Goal: Task Accomplishment & Management: Complete application form

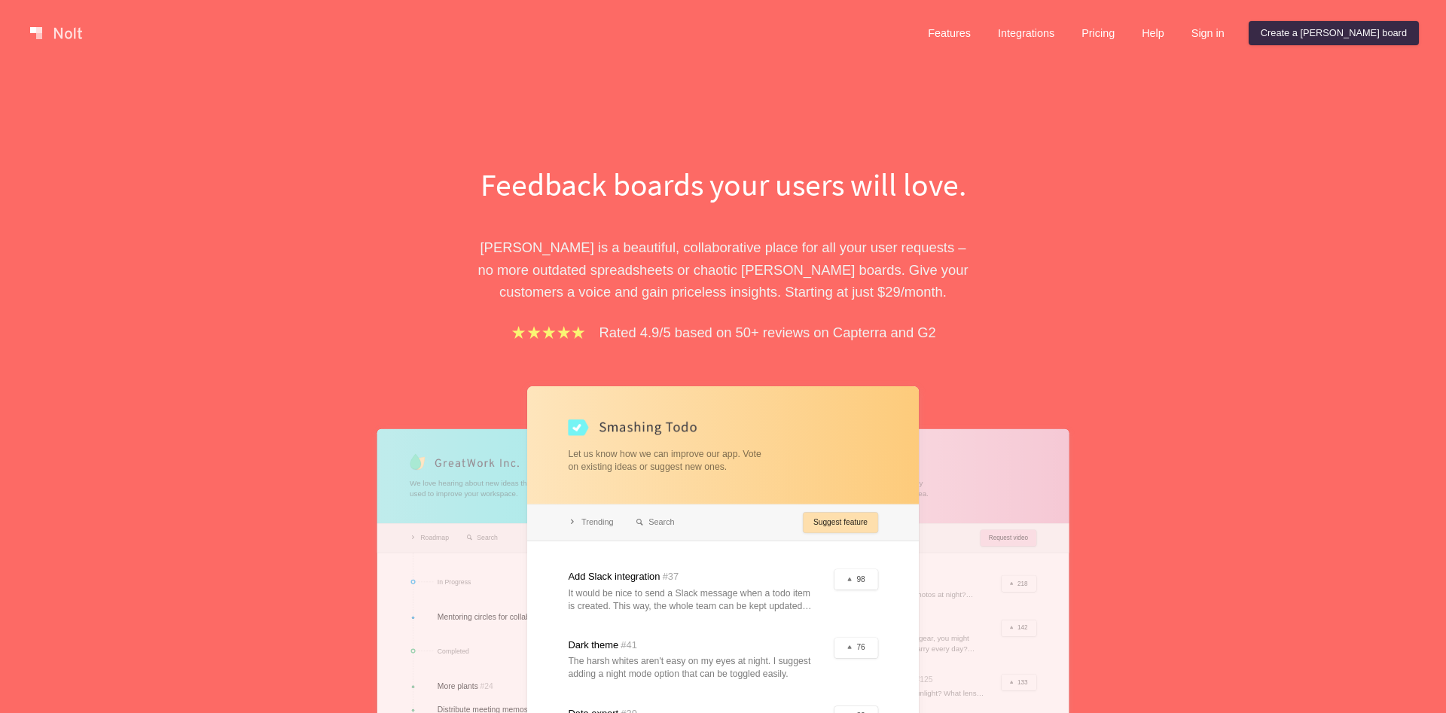
click at [1370, 33] on link "Create a [PERSON_NAME] board" at bounding box center [1334, 33] width 170 height 24
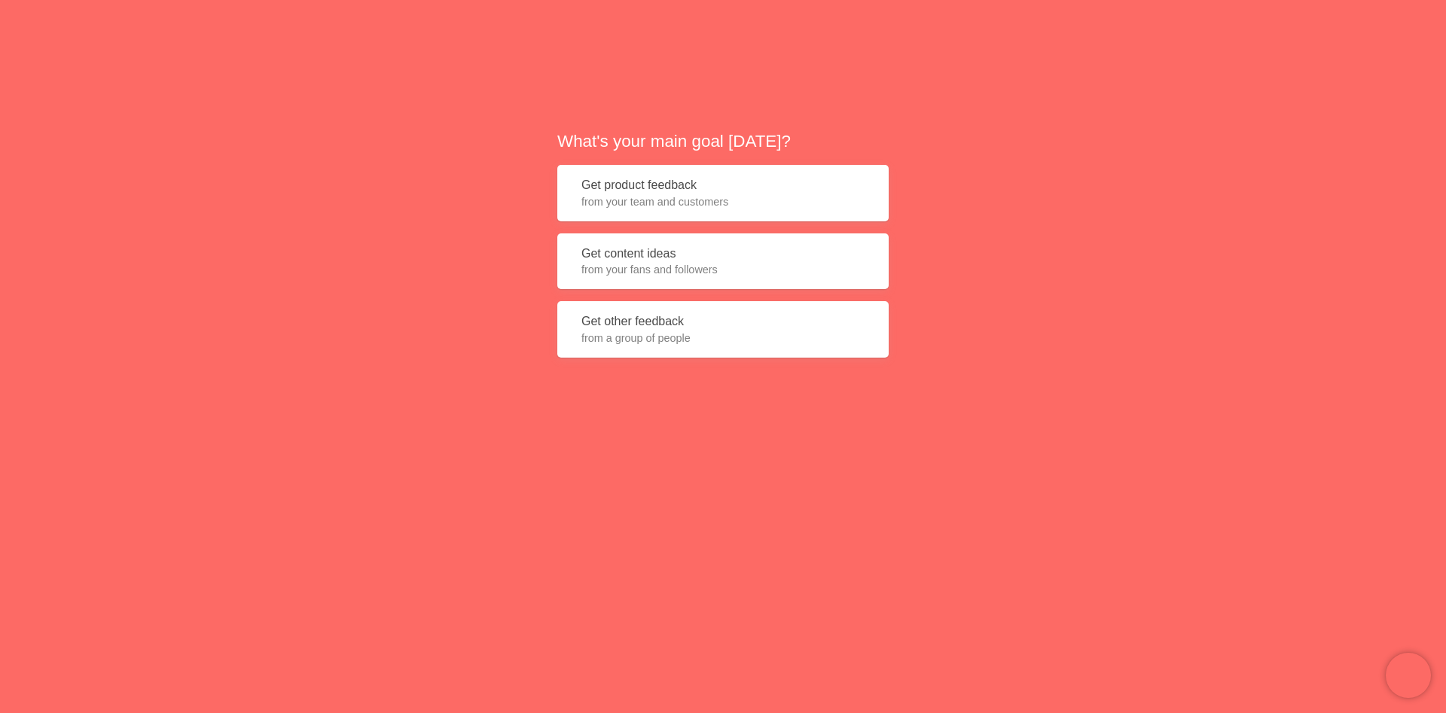
click at [782, 353] on button "Get other feedback from a group of people" at bounding box center [722, 329] width 331 height 56
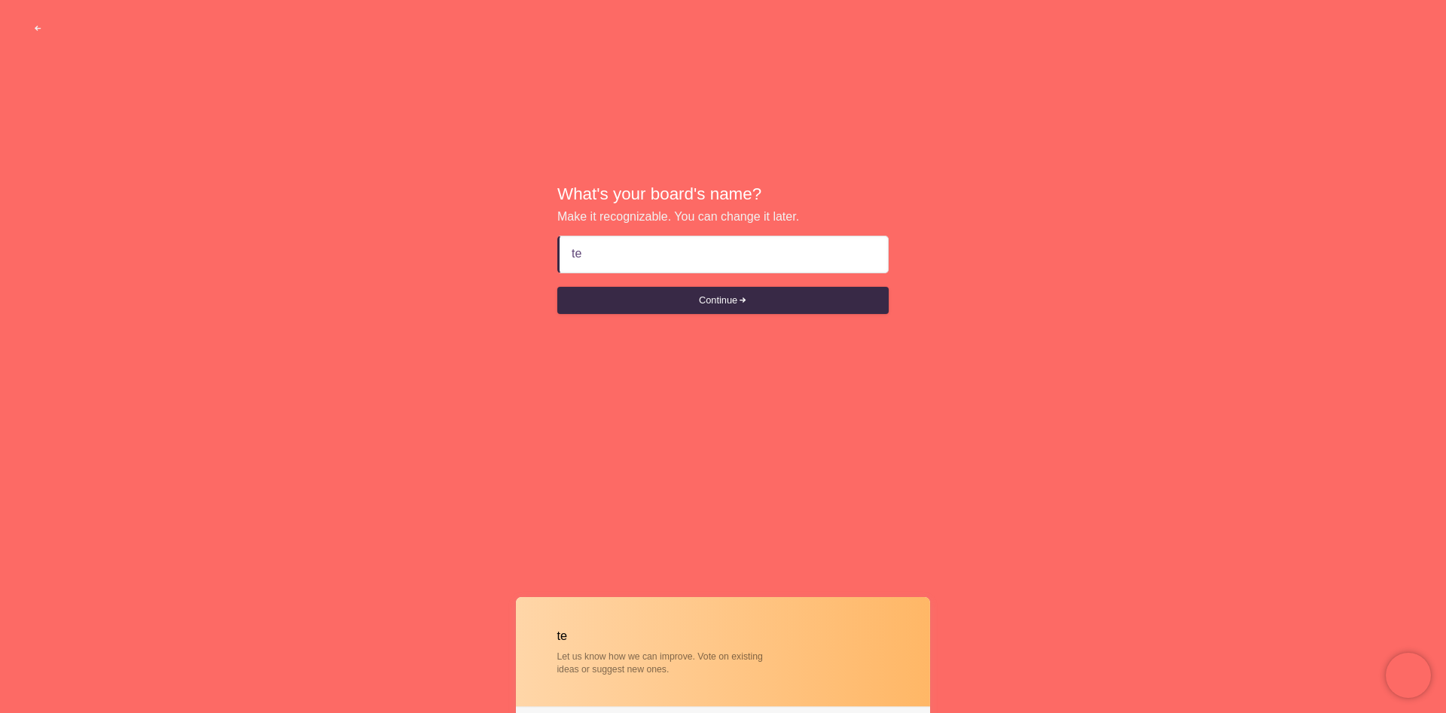
type input "t"
click at [617, 258] on input "bughunt-project" at bounding box center [724, 255] width 304 height 36
type input "bughunt project"
click at [789, 383] on div "What's your board's name? Make it recognizable. You can change it later. bughun…" at bounding box center [723, 249] width 1446 height 499
click at [740, 292] on button "Continue" at bounding box center [722, 300] width 331 height 27
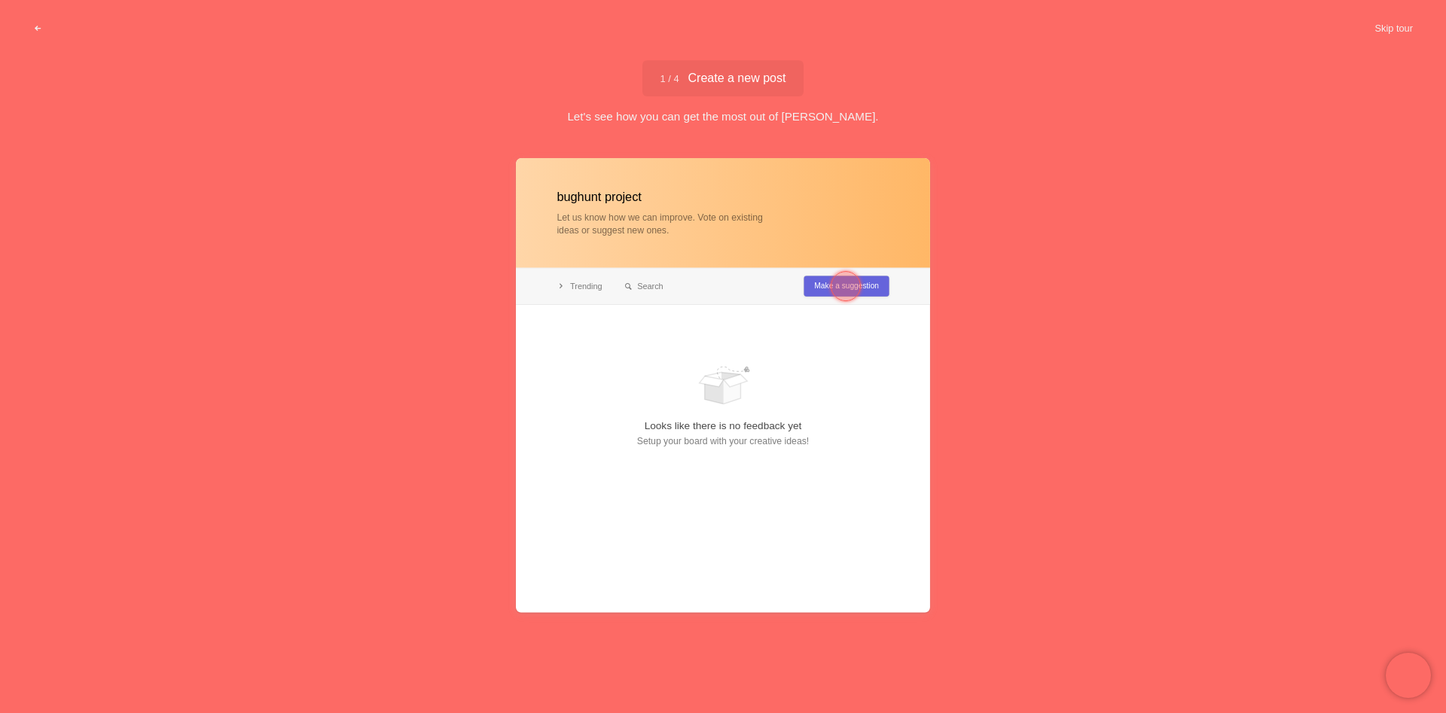
drag, startPoint x: 1238, startPoint y: 139, endPoint x: 1220, endPoint y: 152, distance: 22.8
click at [1237, 141] on div "1 / 4 Create a new post Create a new post Let's see how you can get the most ou…" at bounding box center [723, 381] width 1446 height 642
click at [1386, 25] on button "Skip tour" at bounding box center [1394, 28] width 75 height 27
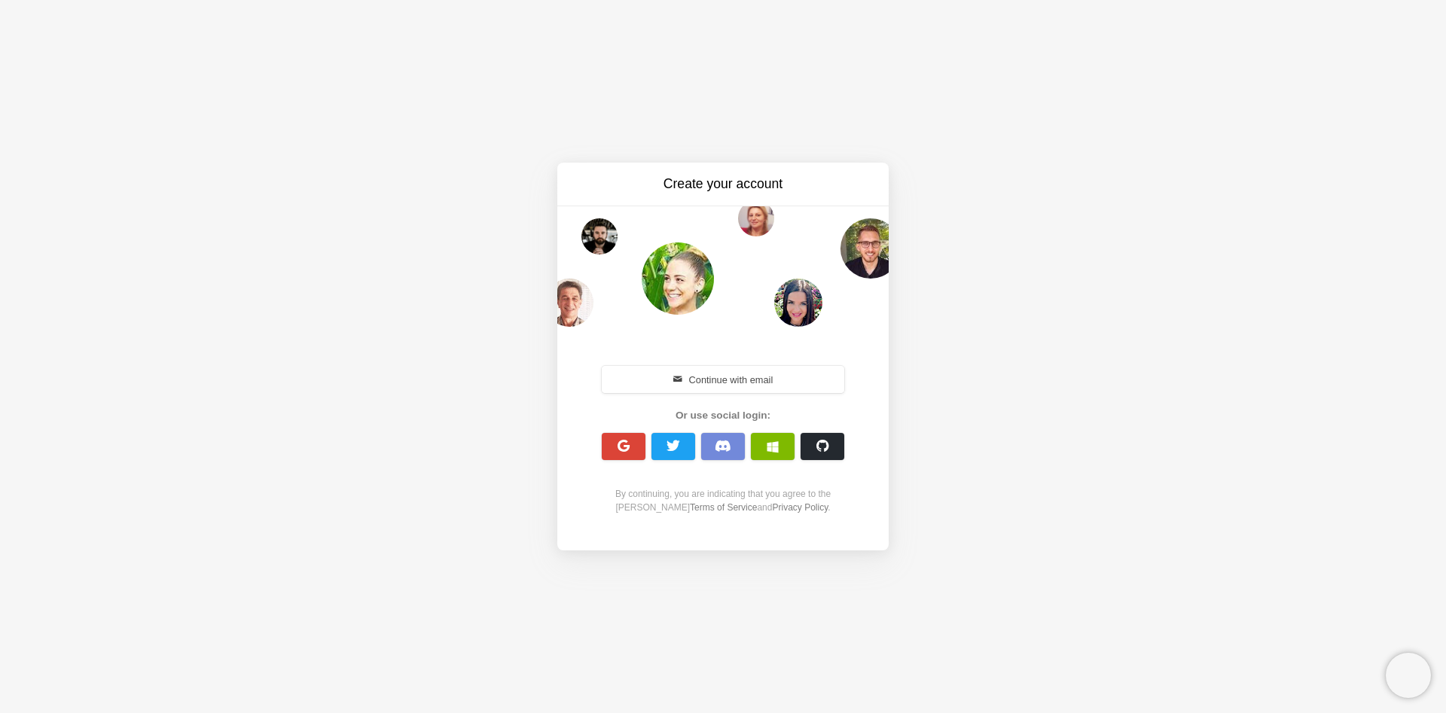
click at [1124, 128] on div "Create your account Continue with email Or use social login: By continuing, you…" at bounding box center [723, 356] width 1446 height 713
click at [927, 99] on div "Create your account Continue with email Or use social login: By continuing, you…" at bounding box center [723, 356] width 1446 height 713
click at [741, 379] on button "Continue with email" at bounding box center [723, 379] width 243 height 27
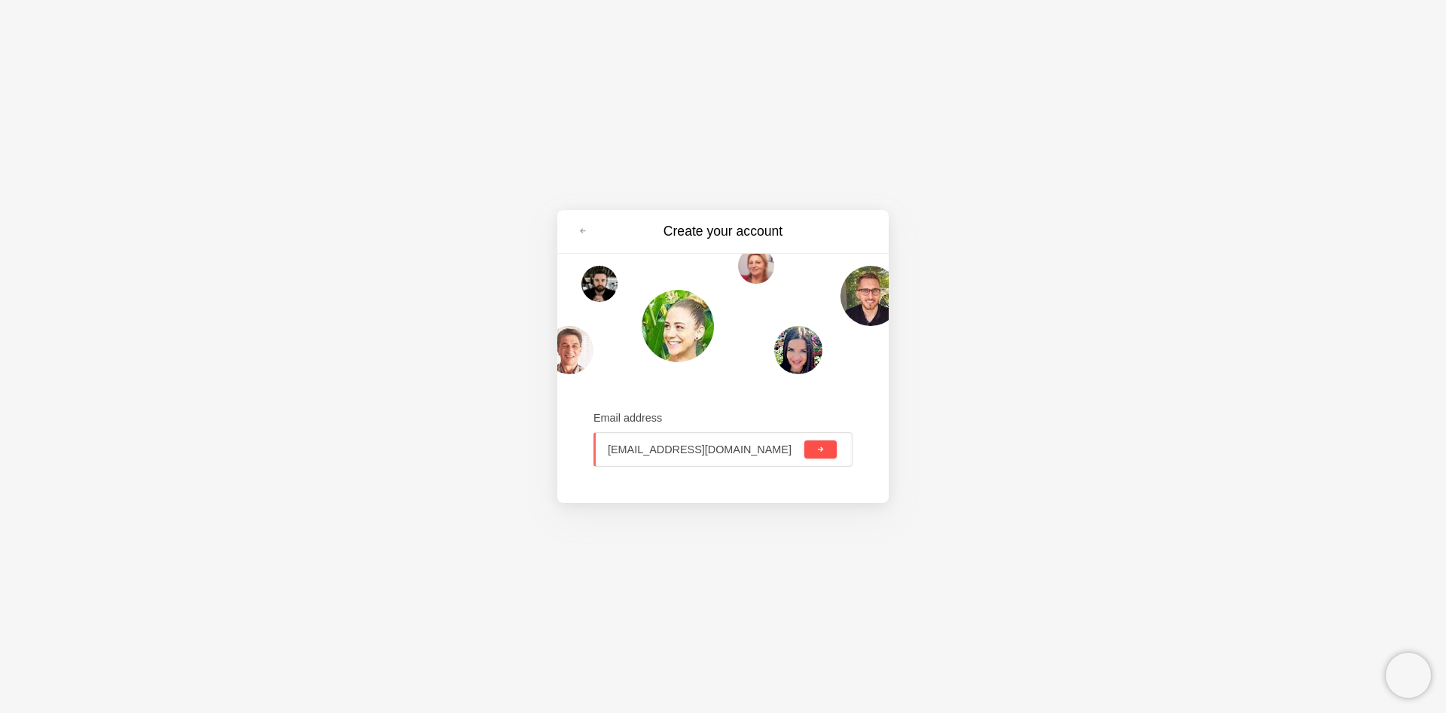
click at [821, 452] on span "submit" at bounding box center [821, 450] width 8 height 8
type input "[EMAIL_ADDRESS][DOMAIN_NAME]"
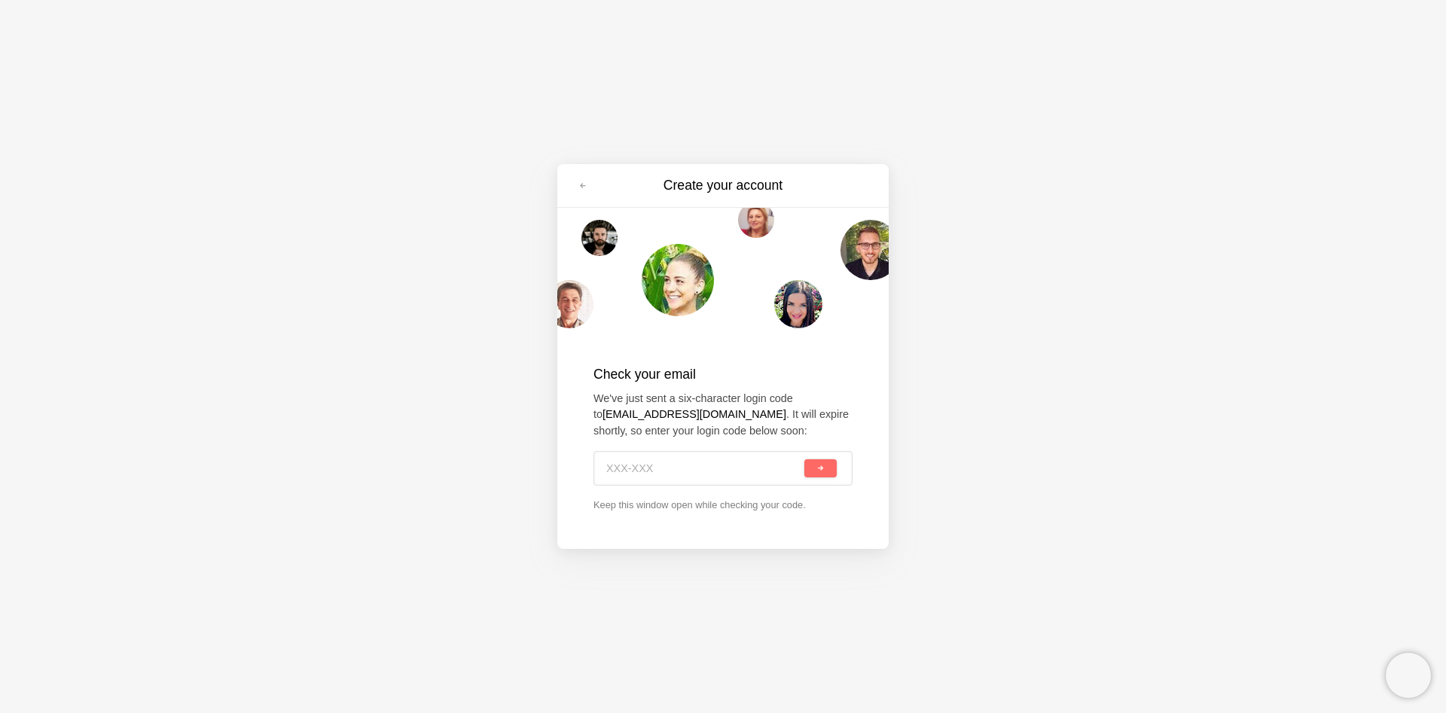
click at [1117, 178] on div "Create your account Check your email We've just sent a six-character login code…" at bounding box center [723, 356] width 1446 height 713
click at [773, 477] on input at bounding box center [705, 468] width 194 height 33
click at [819, 468] on span "submit" at bounding box center [821, 469] width 8 height 8
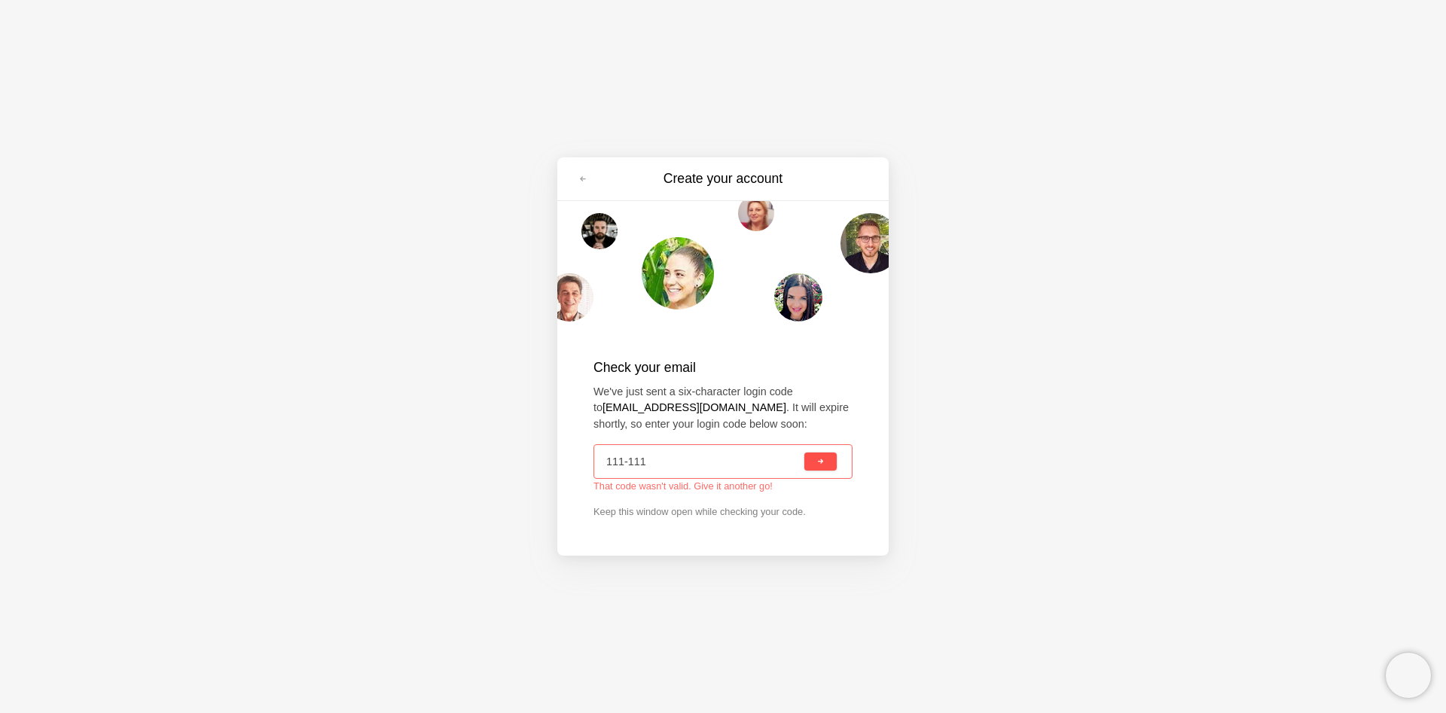
click at [1106, 267] on div "Create your account Check your email We've just sent a six-character login code…" at bounding box center [723, 356] width 1446 height 713
drag, startPoint x: 657, startPoint y: 463, endPoint x: 538, endPoint y: 452, distance: 119.6
click at [608, 452] on input "111-111" at bounding box center [705, 461] width 194 height 33
paste input "80N-PSK"
type input "80N-PSK"
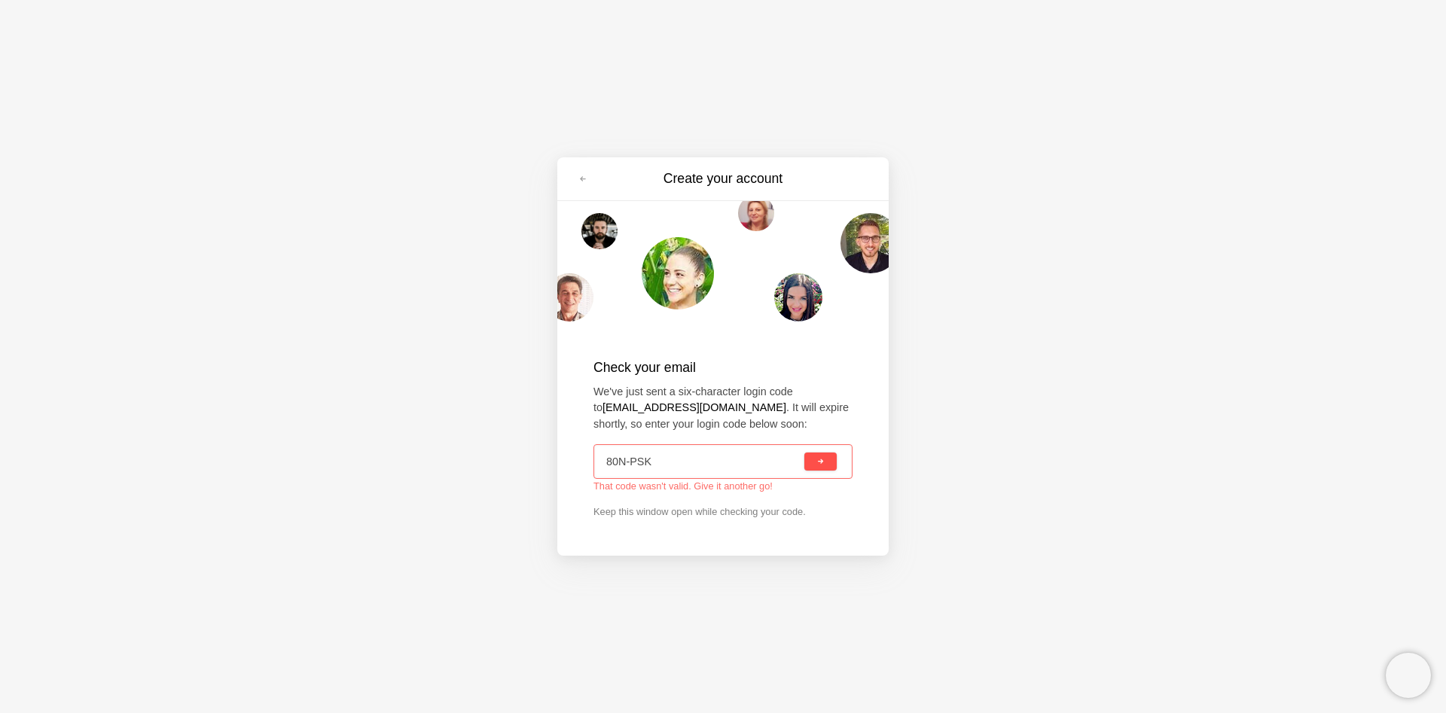
click at [828, 469] on button "submit" at bounding box center [820, 462] width 32 height 18
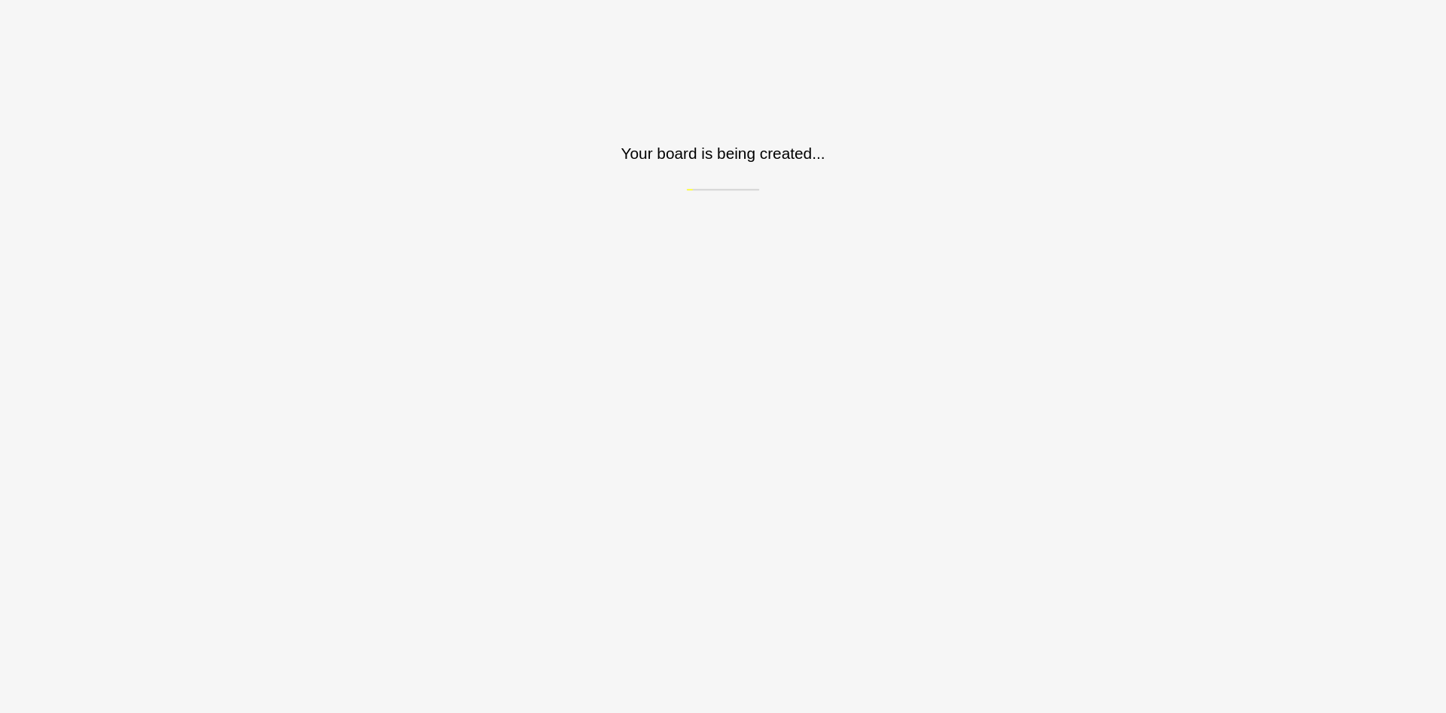
click at [1087, 191] on html "Sorry, we don't support your browser. Install a modern browser Your board is be…" at bounding box center [723, 95] width 1446 height 191
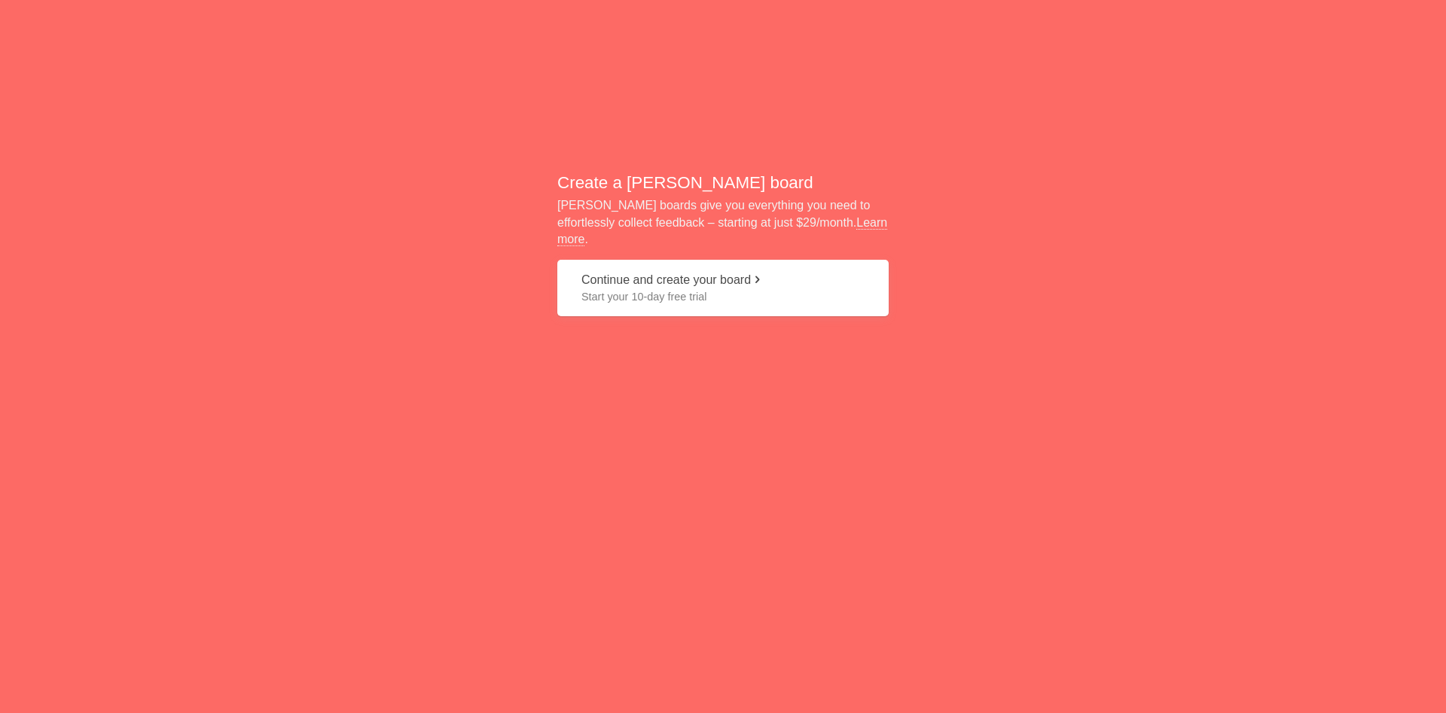
click at [757, 291] on span "Start your 10-day free trial" at bounding box center [723, 296] width 283 height 15
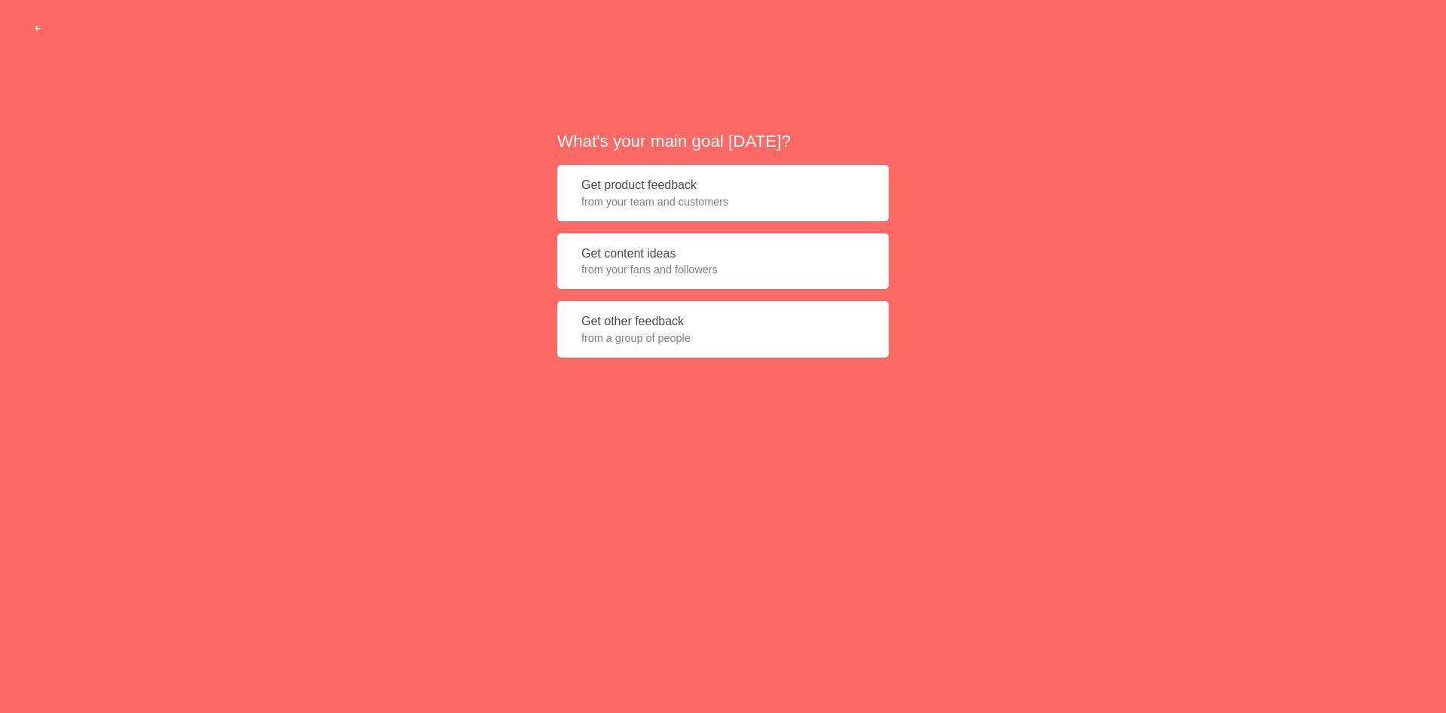
click at [688, 256] on button "Get content ideas from your fans and followers" at bounding box center [722, 262] width 331 height 56
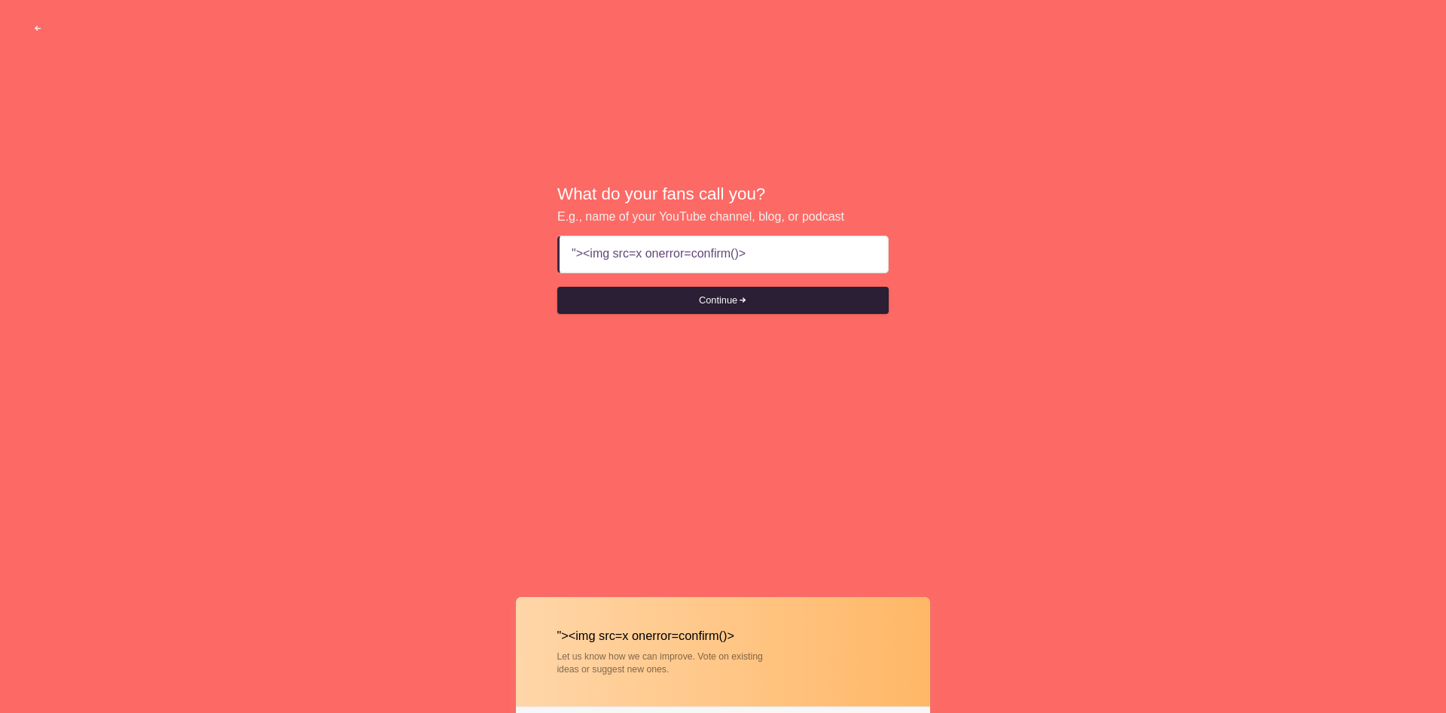
click at [765, 309] on button "Continue" at bounding box center [722, 300] width 331 height 27
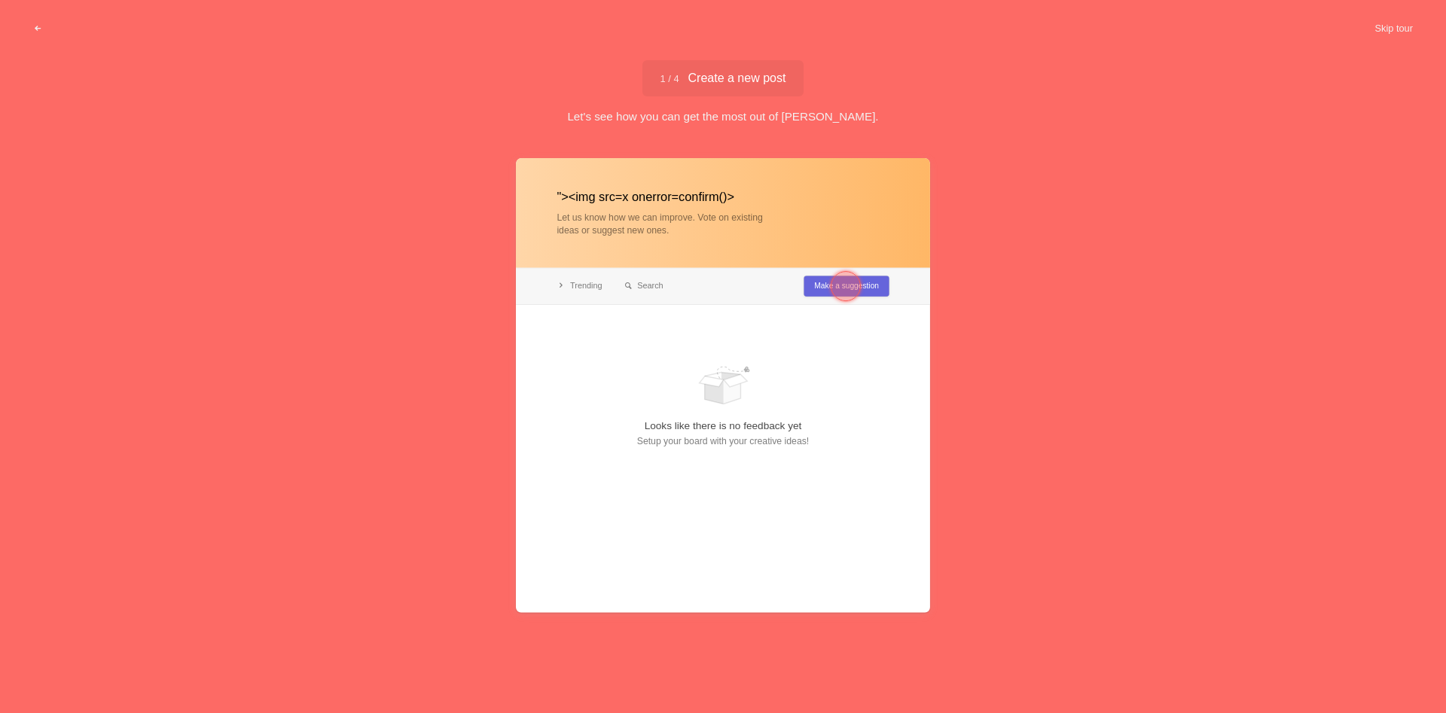
type input ""><img src=x onerror=confirm()>"
click at [731, 72] on span "1 / 4 Create a new post" at bounding box center [724, 78] width 126 height 12
click at [821, 295] on div at bounding box center [846, 286] width 54 height 54
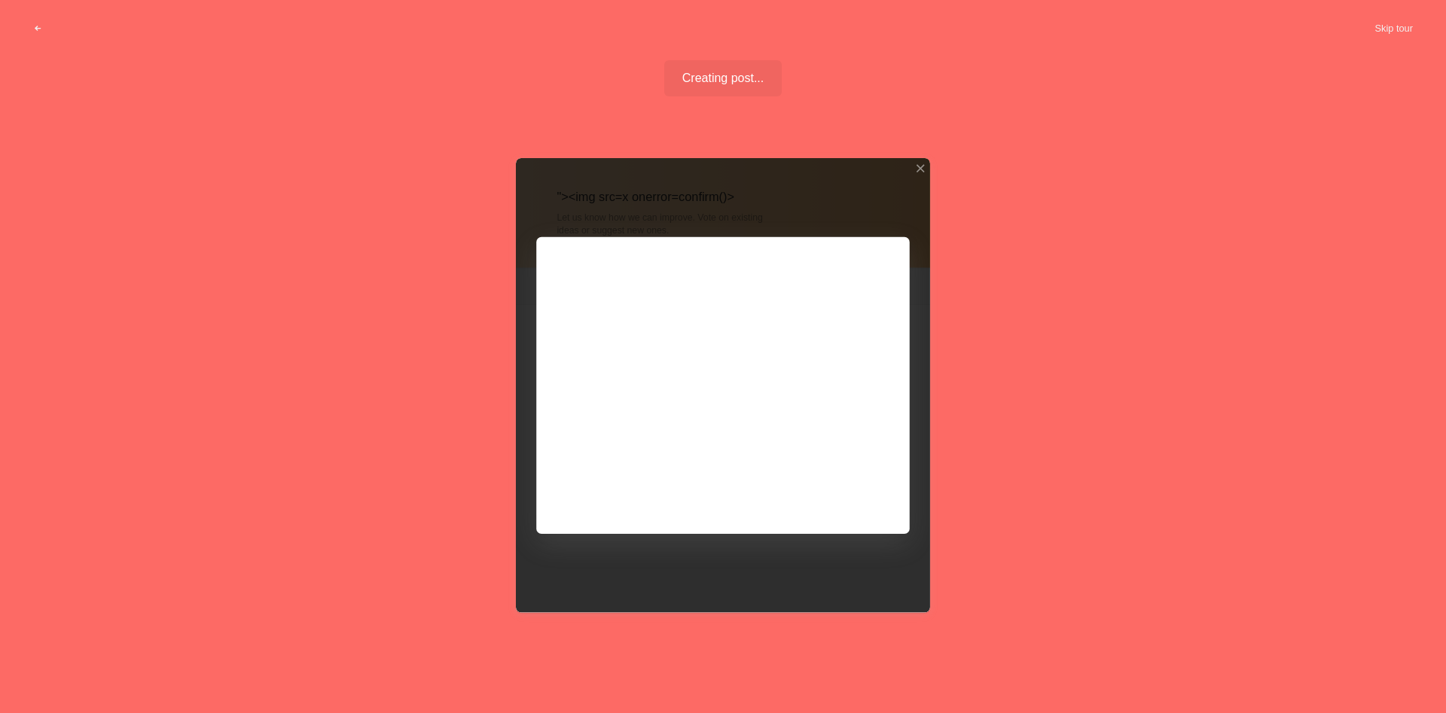
click at [653, 371] on div at bounding box center [723, 385] width 414 height 455
click at [756, 438] on div at bounding box center [723, 385] width 414 height 455
click at [921, 169] on div at bounding box center [920, 168] width 11 height 11
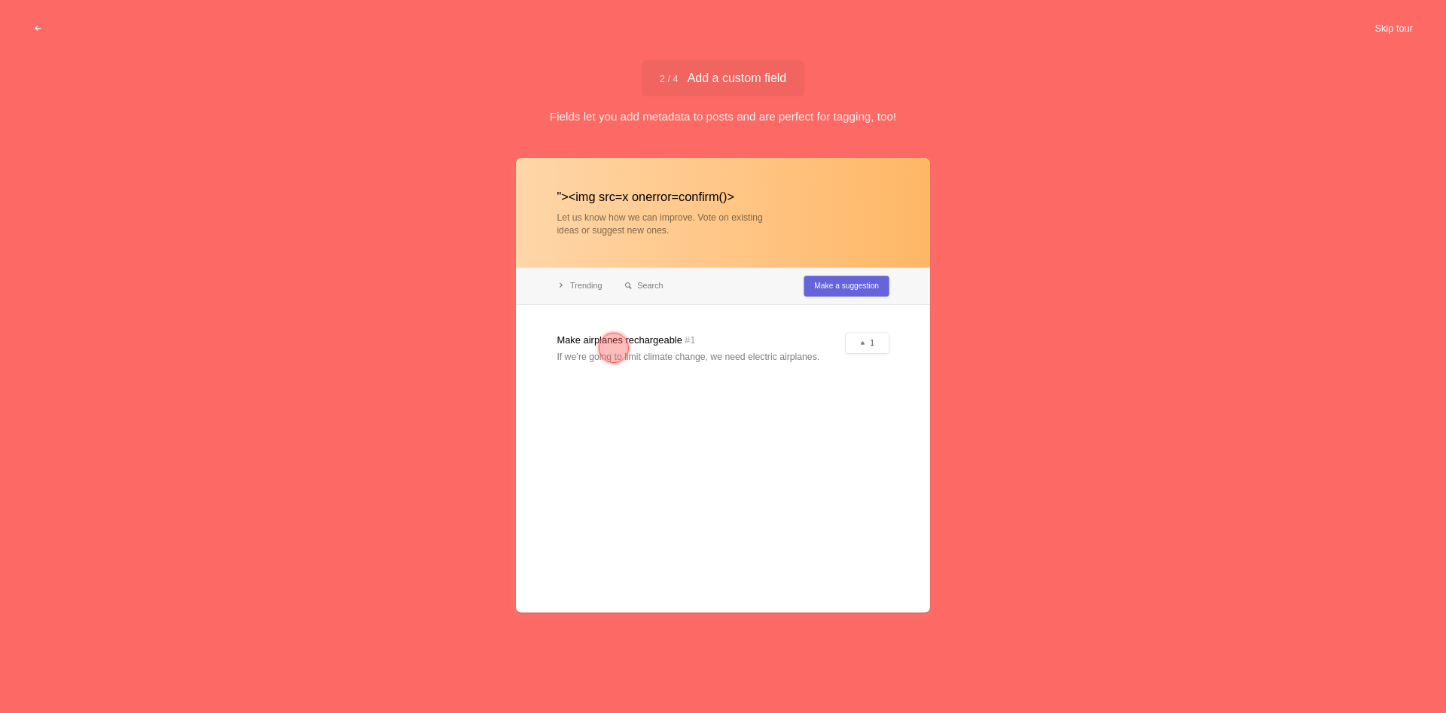
click at [1390, 28] on button "Skip tour" at bounding box center [1394, 28] width 75 height 27
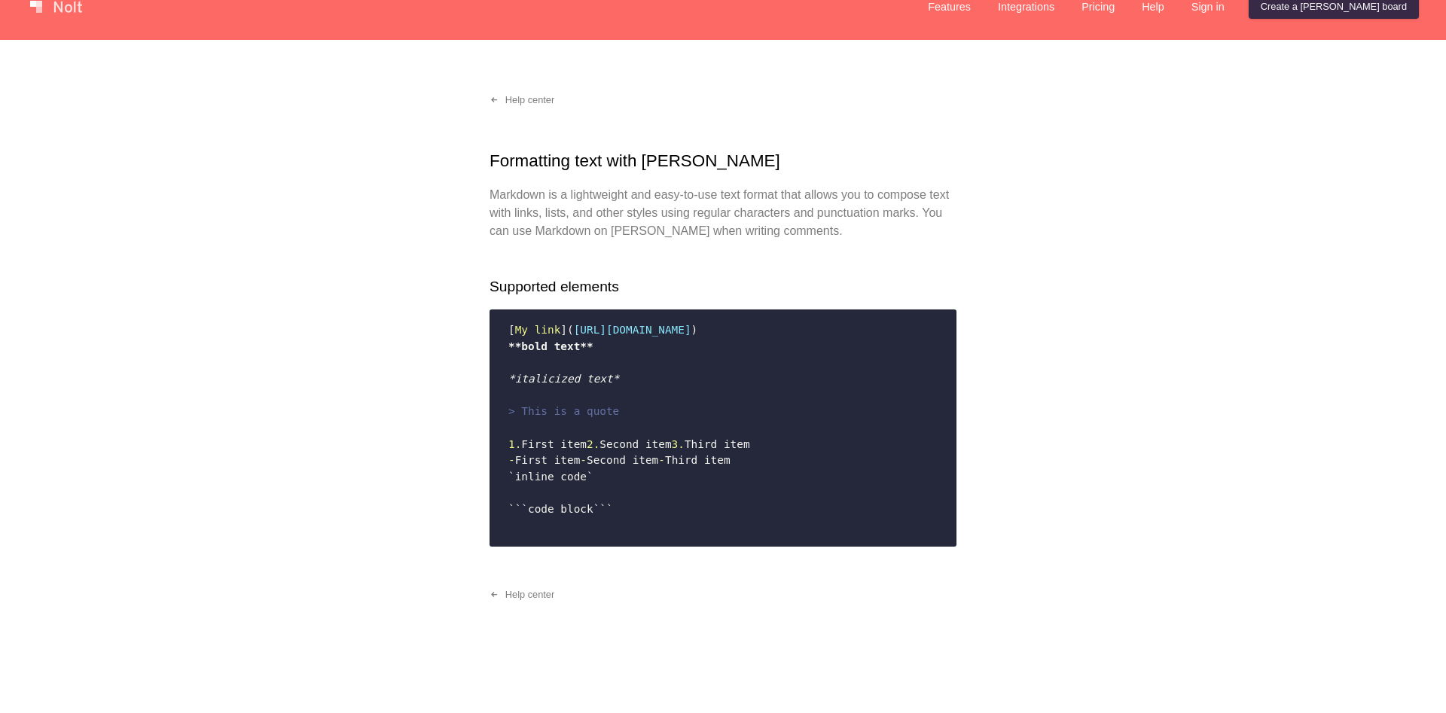
scroll to position [157, 0]
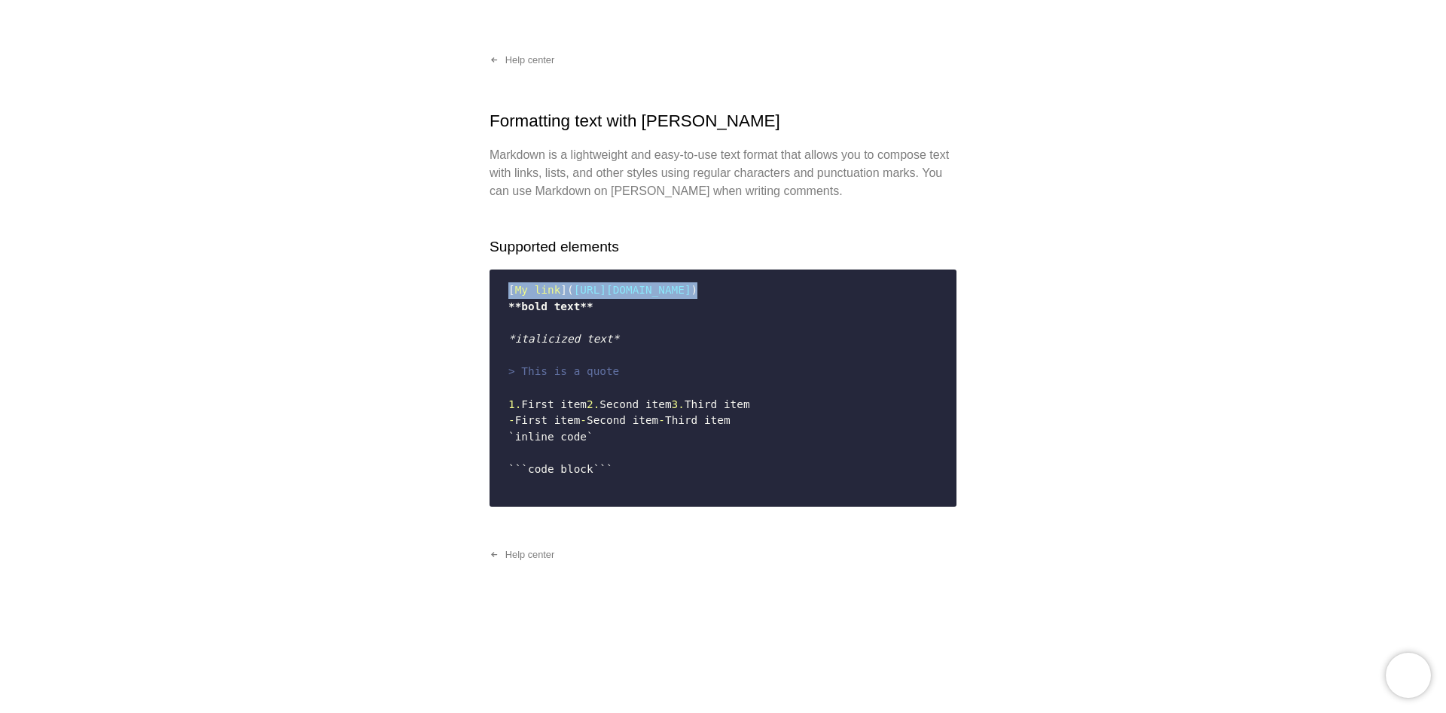
drag, startPoint x: 724, startPoint y: 196, endPoint x: 462, endPoint y: 185, distance: 262.4
click at [490, 270] on pre "[ My link ]( https://www.example.com ) **bold text** *italicized text* > This i…" at bounding box center [723, 388] width 467 height 237
copy code "[ My link ]( https://www.example.com )"
